Goal: Use online tool/utility: Utilize a website feature to perform a specific function

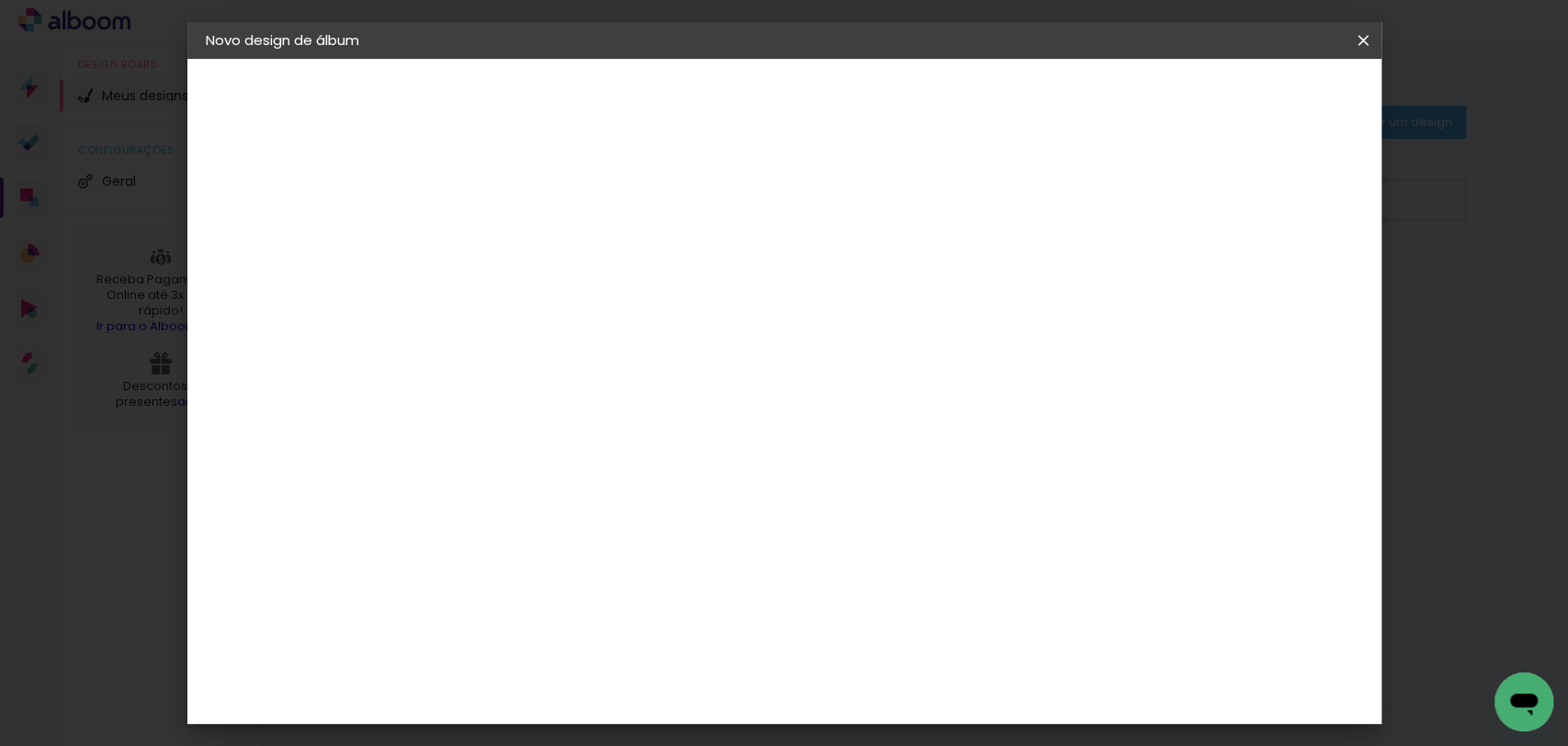
drag, startPoint x: 1361, startPoint y: 38, endPoint x: 830, endPoint y: 95, distance: 534.1
click at [1362, 38] on iron-icon at bounding box center [1363, 40] width 22 height 18
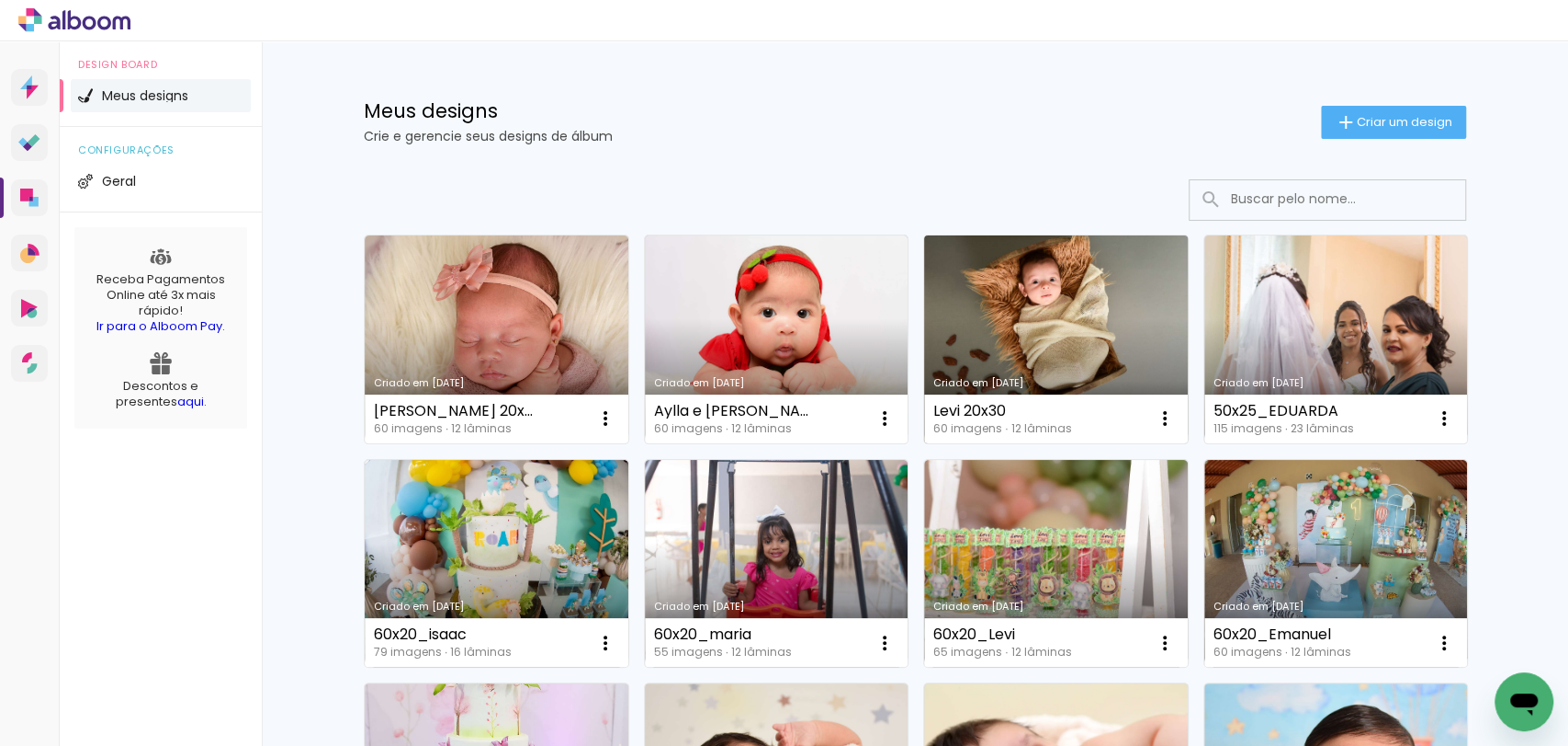
click at [1007, 307] on link "Criado em [DATE]" at bounding box center [1056, 339] width 264 height 208
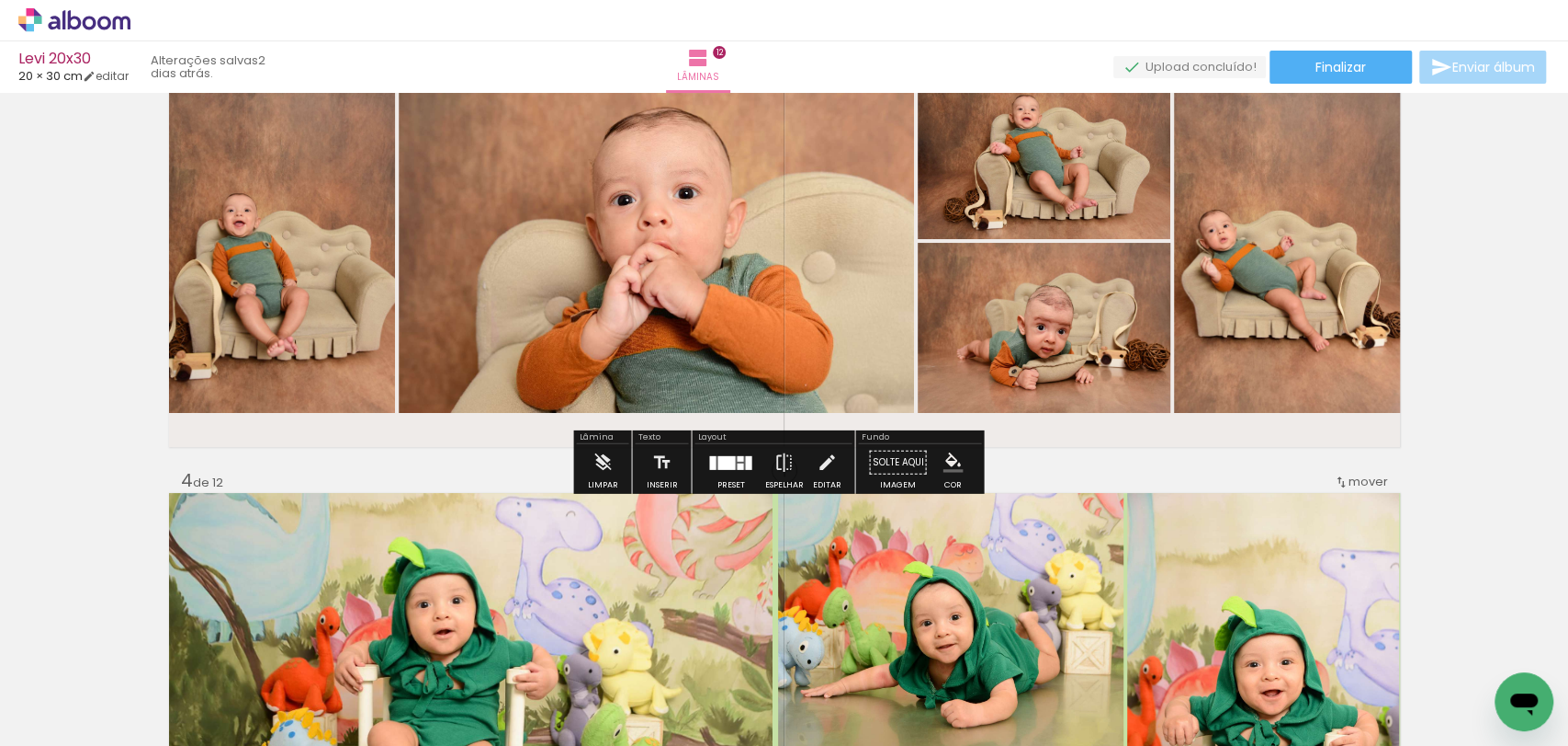
scroll to position [1123, 0]
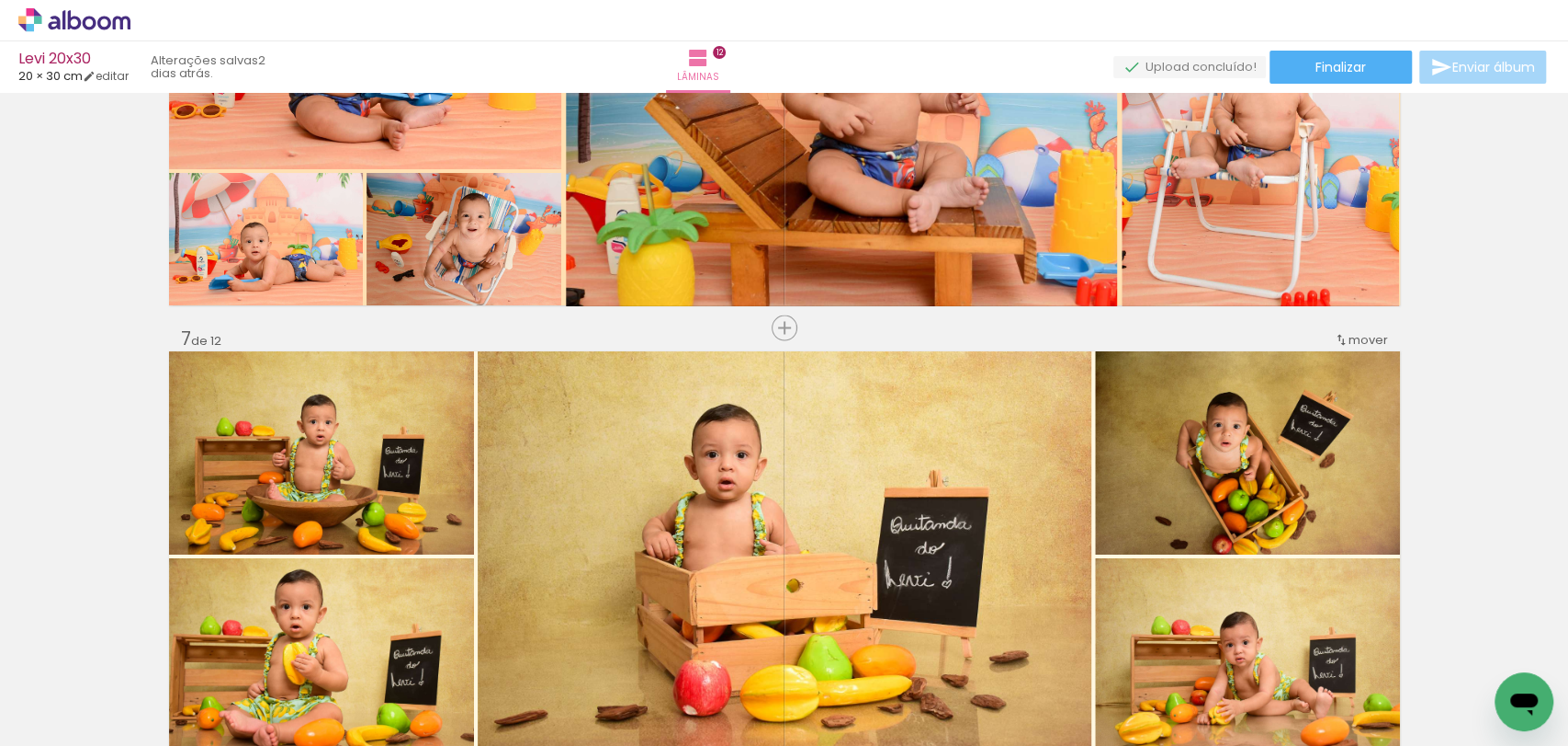
scroll to position [2633, 0]
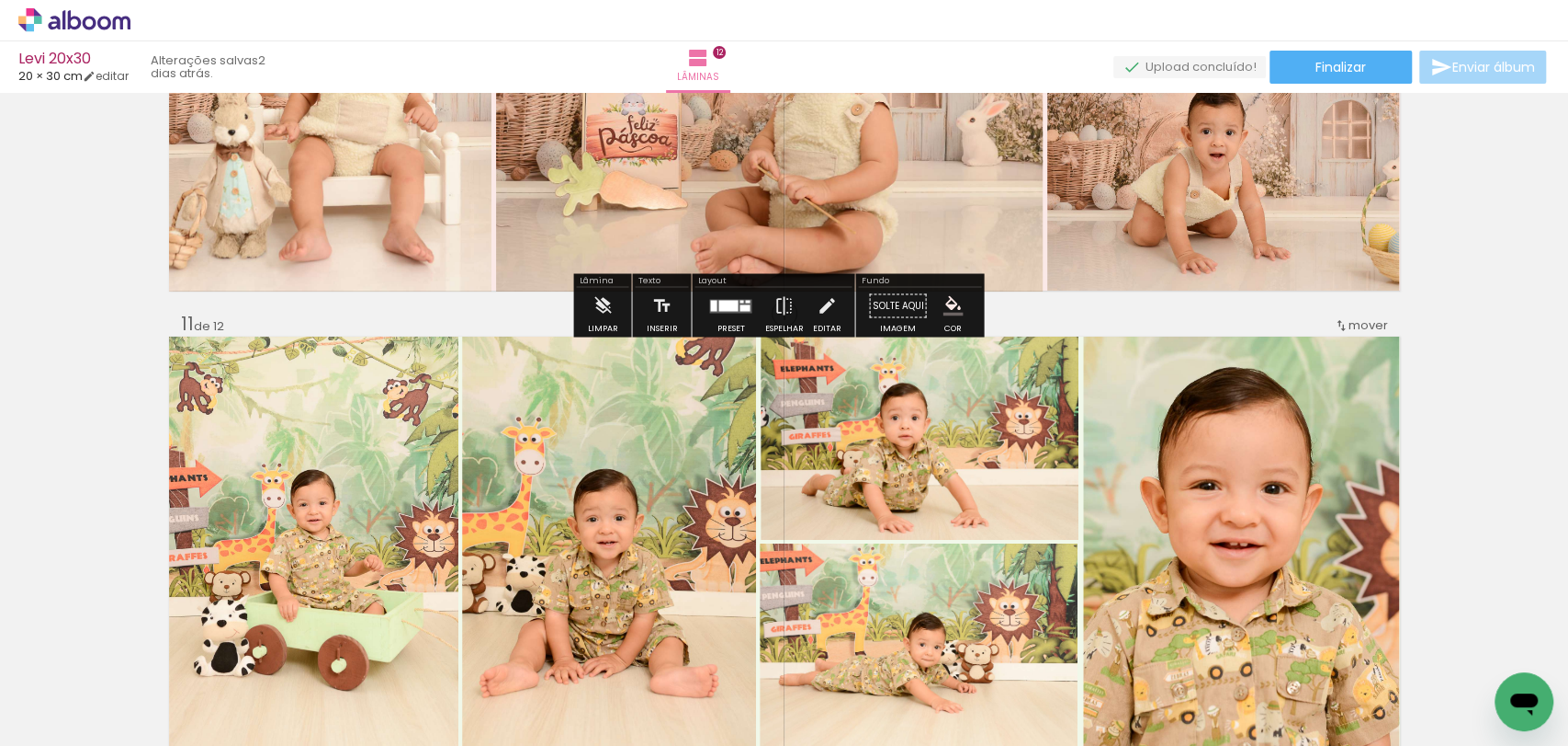
scroll to position [4472, 0]
